Goal: Find specific page/section: Find specific page/section

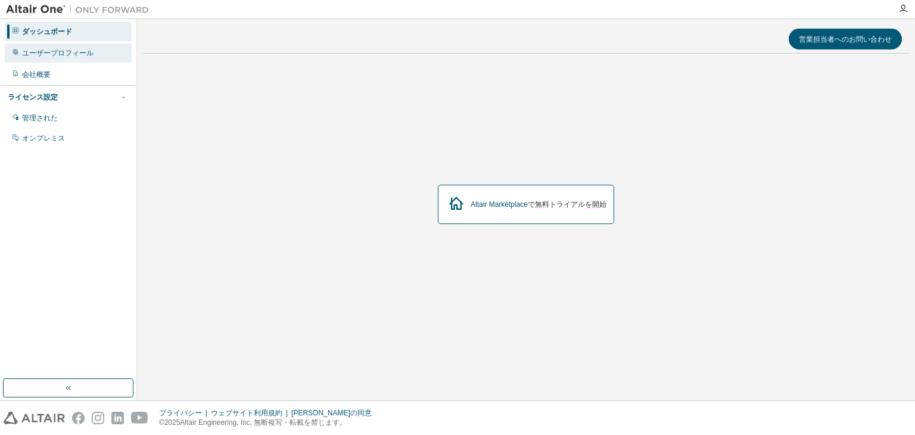
click at [74, 53] on font "ユーザープロフィール" at bounding box center [57, 53] width 71 height 8
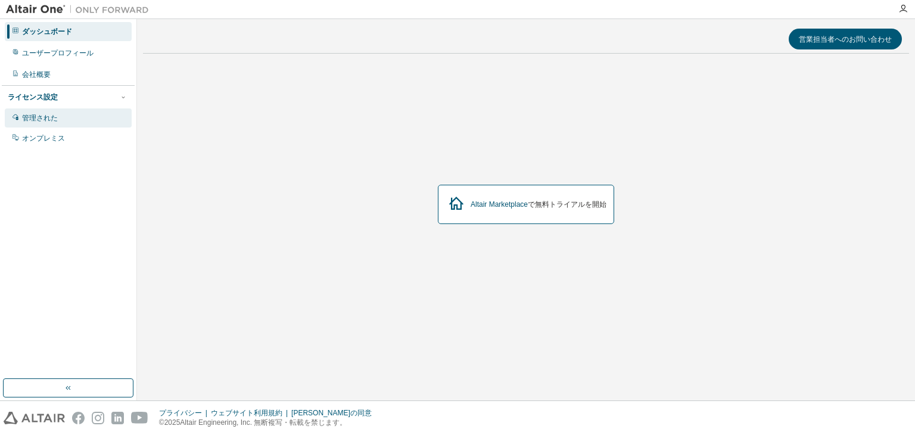
click at [88, 124] on div "管理された" at bounding box center [68, 117] width 127 height 19
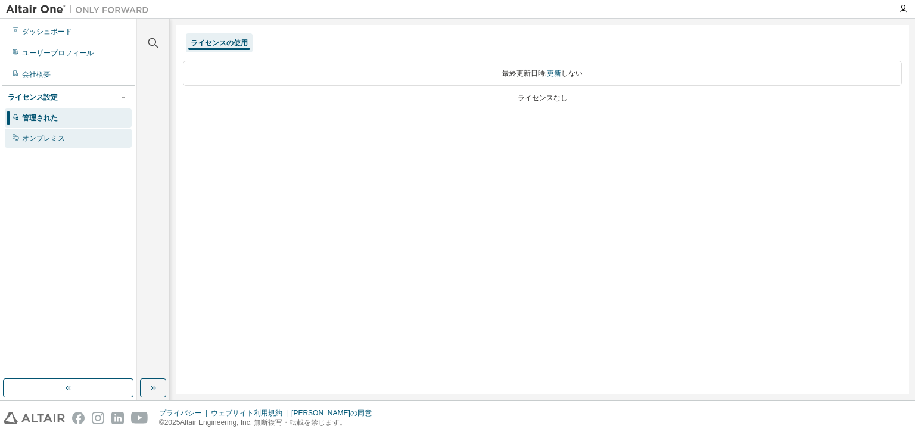
click at [89, 141] on div "オンプレミス" at bounding box center [68, 138] width 127 height 19
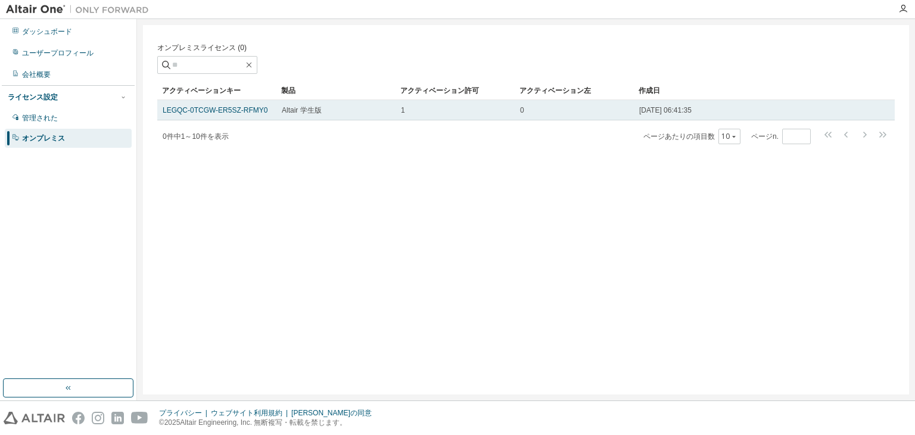
click at [329, 115] on div "Altair 学生版" at bounding box center [336, 110] width 108 height 10
